Goal: Navigation & Orientation: Find specific page/section

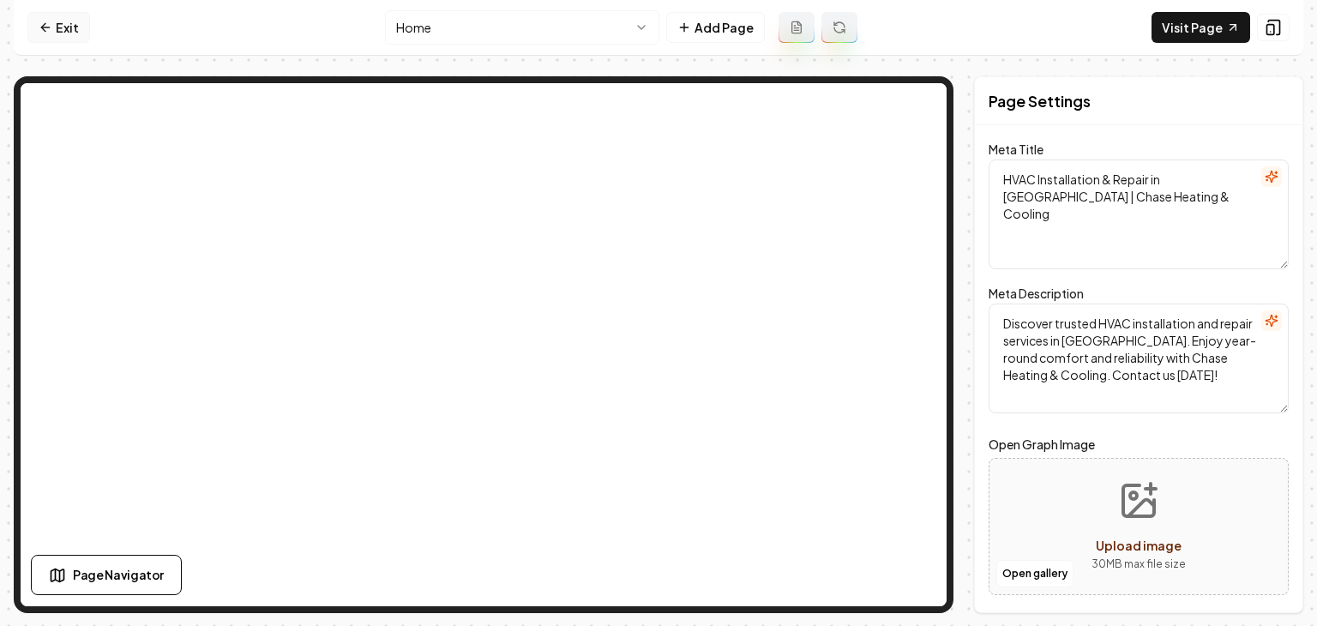
click at [75, 21] on link "Exit" at bounding box center [58, 27] width 63 height 31
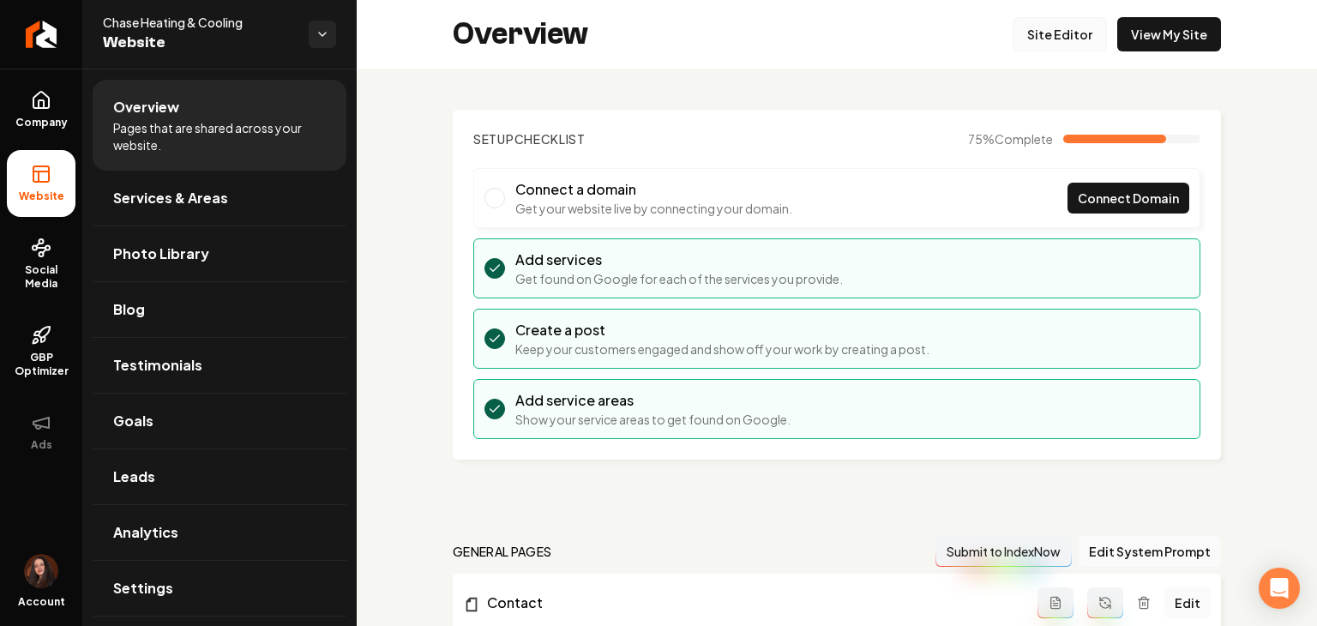
click at [1048, 33] on link "Site Editor" at bounding box center [1060, 34] width 94 height 34
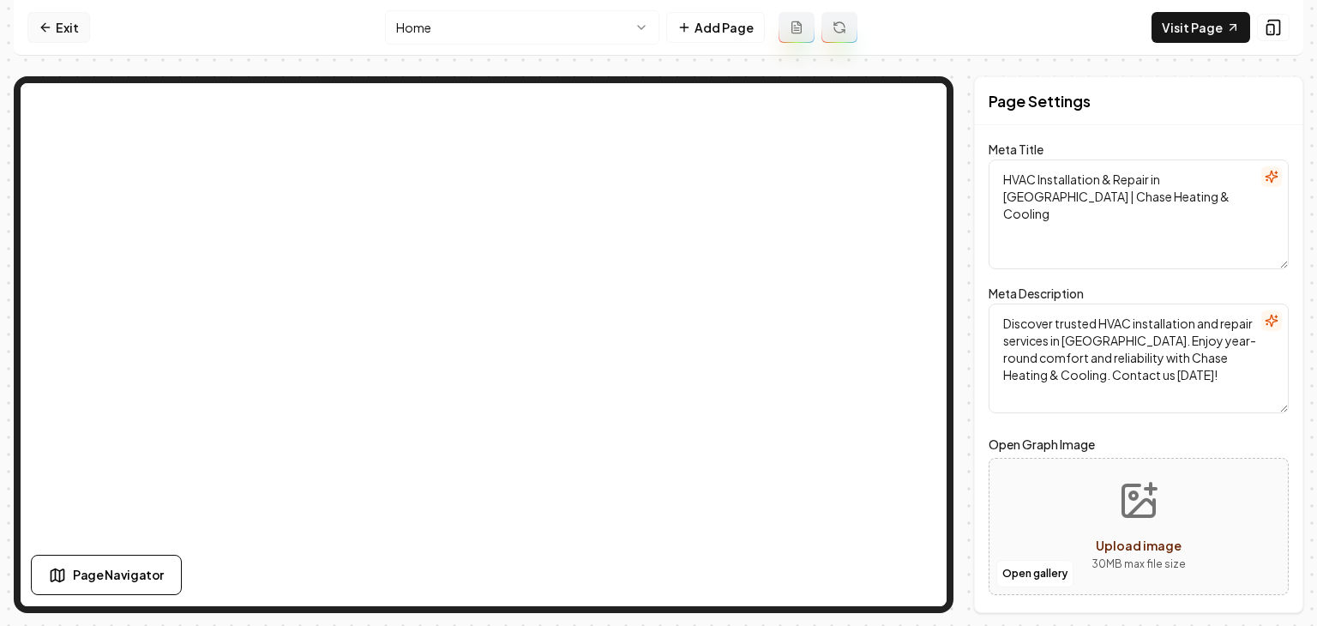
click at [60, 21] on link "Exit" at bounding box center [58, 27] width 63 height 31
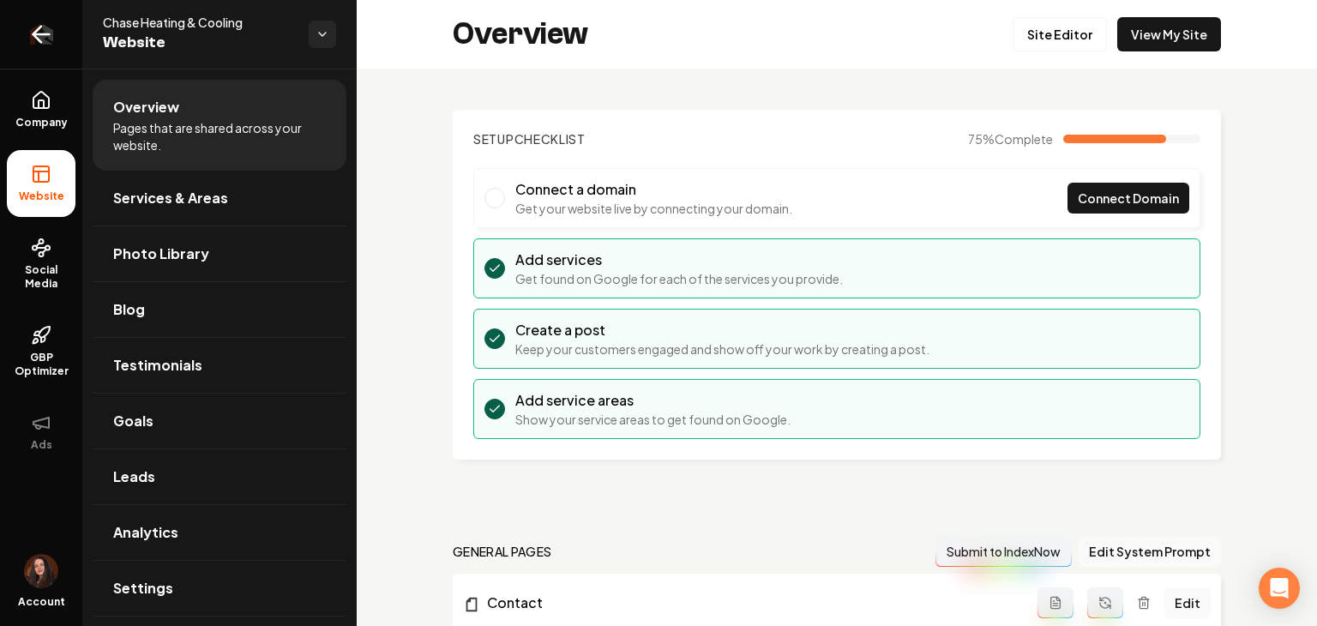
click at [50, 33] on icon "Return to dashboard" at bounding box center [40, 34] width 27 height 27
